Goal: Use online tool/utility: Utilize a website feature to perform a specific function

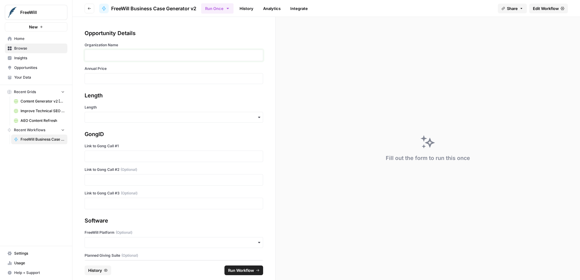
click at [134, 52] on p at bounding box center [174, 55] width 171 height 6
click at [116, 81] on div at bounding box center [174, 78] width 179 height 11
click at [114, 80] on input "Annual Price" at bounding box center [174, 78] width 171 height 5
type input "164000"
click at [103, 117] on input "Length" at bounding box center [174, 117] width 171 height 6
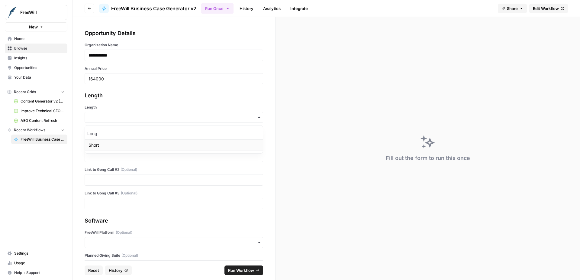
click at [109, 147] on div "Short" at bounding box center [174, 144] width 178 height 11
click at [126, 156] on p at bounding box center [174, 156] width 171 height 6
click at [138, 178] on p at bounding box center [174, 180] width 171 height 6
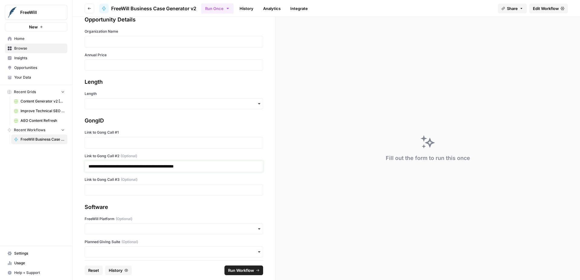
scroll to position [17, 0]
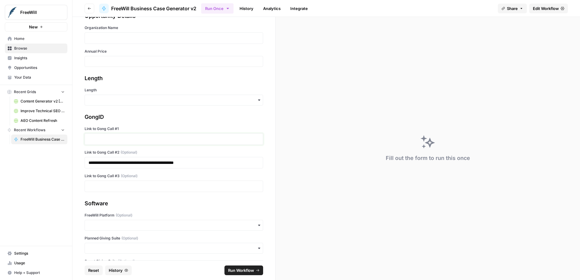
click at [155, 140] on p at bounding box center [174, 139] width 171 height 6
click at [142, 183] on p at bounding box center [174, 186] width 171 height 6
click at [122, 101] on input "Length" at bounding box center [174, 100] width 171 height 6
click at [121, 114] on div "Long" at bounding box center [174, 116] width 178 height 11
click at [109, 61] on input "Annual Price" at bounding box center [174, 61] width 171 height 5
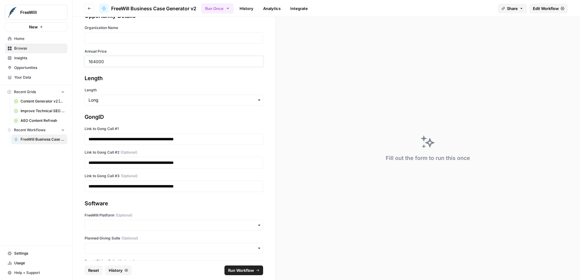
type input "164000"
click at [114, 41] on div at bounding box center [174, 37] width 179 height 11
click at [108, 40] on p at bounding box center [174, 38] width 171 height 6
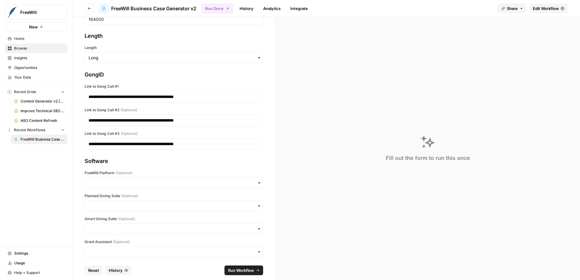
scroll to position [80, 0]
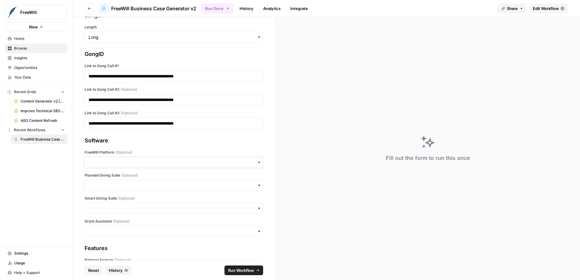
click at [121, 165] on input "FreeWill Platform (Optional)" at bounding box center [174, 162] width 171 height 6
click at [116, 186] on div "No" at bounding box center [174, 189] width 178 height 11
click at [118, 186] on input "Planned Giving Suite (Optional)" at bounding box center [174, 185] width 171 height 6
click at [121, 202] on div "Yes" at bounding box center [174, 201] width 178 height 11
click at [135, 210] on input "Smart Giving Suite (Optional)" at bounding box center [174, 208] width 171 height 6
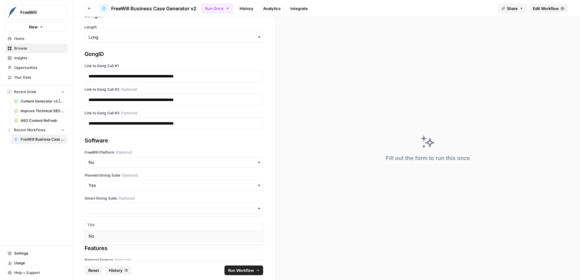
click at [131, 231] on div "No" at bounding box center [174, 235] width 178 height 11
click at [132, 229] on input "Grant Assistant (Optional)" at bounding box center [174, 231] width 171 height 6
click at [128, 254] on div "No" at bounding box center [174, 258] width 178 height 11
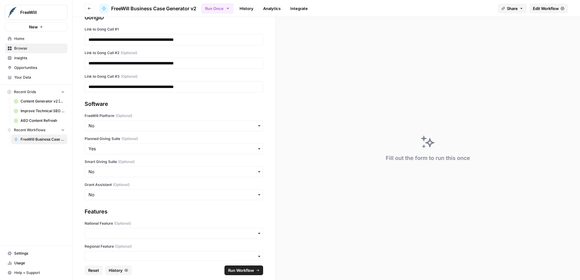
scroll to position [117, 0]
click at [132, 230] on input "National Feature (Optional)" at bounding box center [174, 233] width 171 height 6
click at [127, 246] on div "Yes" at bounding box center [174, 248] width 178 height 11
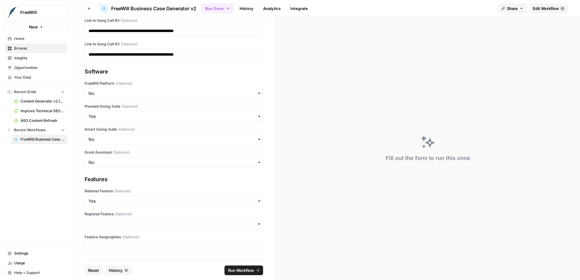
click at [236, 272] on span "Run Workflow" at bounding box center [241, 270] width 26 height 6
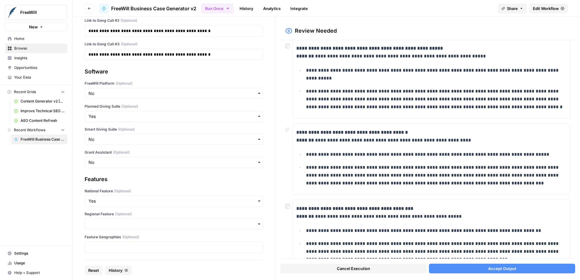
scroll to position [124, 0]
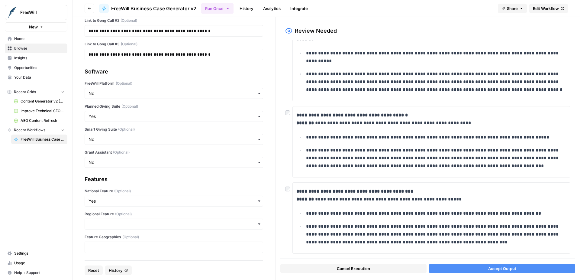
click at [286, 192] on div at bounding box center [288, 187] width 7 height 10
click at [291, 189] on div at bounding box center [288, 187] width 7 height 10
click at [465, 267] on button "Accept Output" at bounding box center [502, 268] width 146 height 10
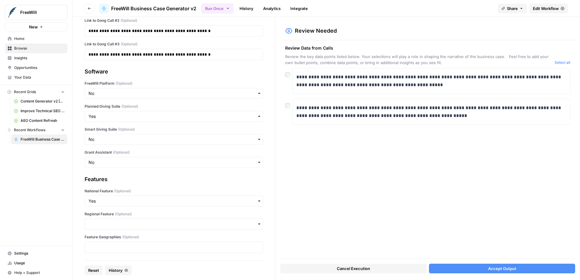
click at [480, 269] on button "Accept Output" at bounding box center [502, 268] width 146 height 10
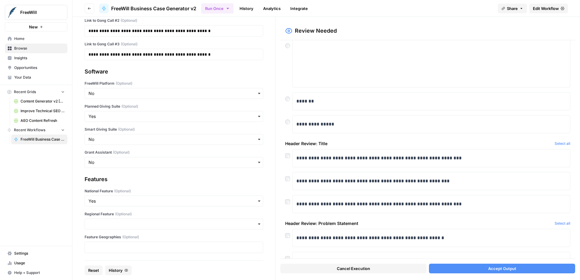
scroll to position [62, 0]
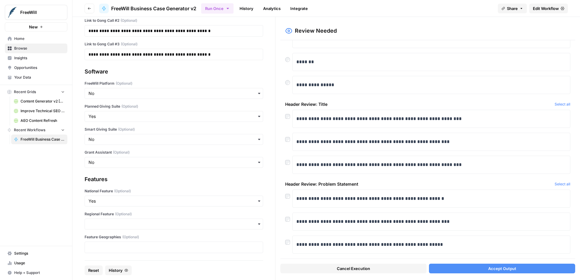
click at [286, 158] on div at bounding box center [288, 161] width 7 height 10
click at [288, 136] on div at bounding box center [288, 138] width 7 height 10
click at [451, 264] on button "Accept Output" at bounding box center [502, 268] width 146 height 10
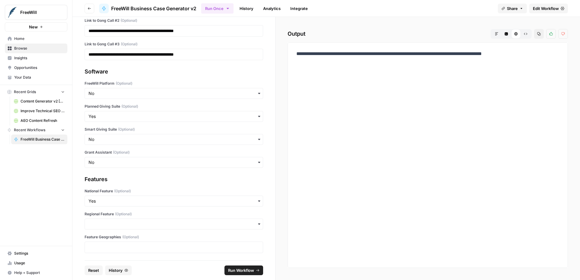
drag, startPoint x: 537, startPoint y: 52, endPoint x: 324, endPoint y: 53, distance: 213.6
click at [324, 53] on p "**********" at bounding box center [427, 54] width 263 height 8
copy p "**********"
